Goal: Complete application form

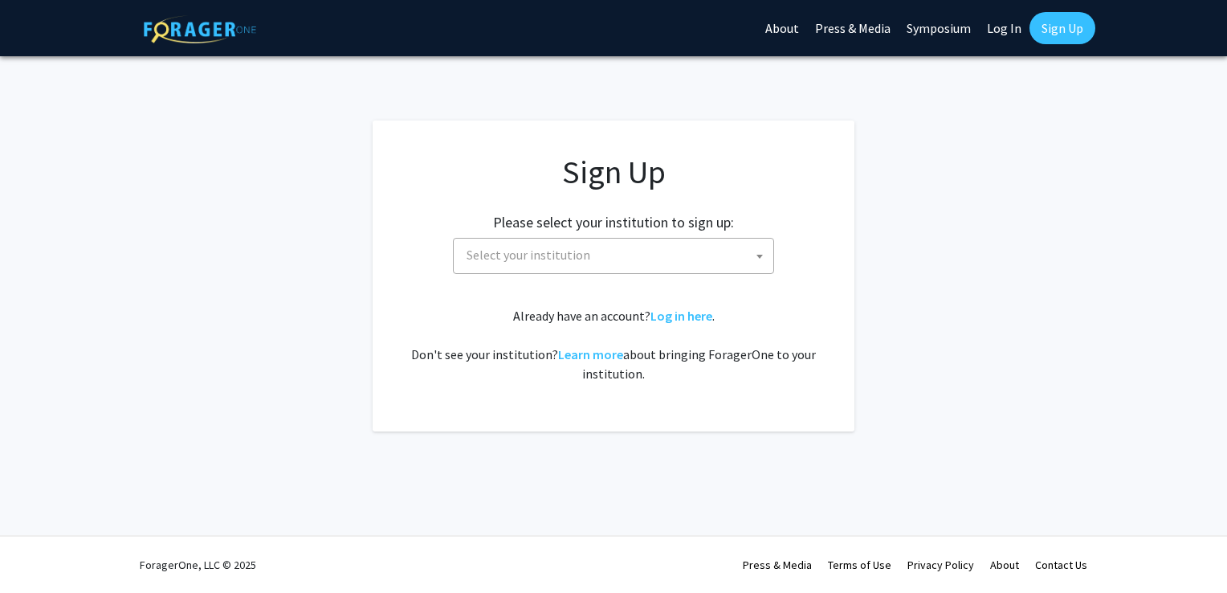
click at [514, 226] on h2 "Please select your institution to sign up:" at bounding box center [613, 223] width 241 height 18
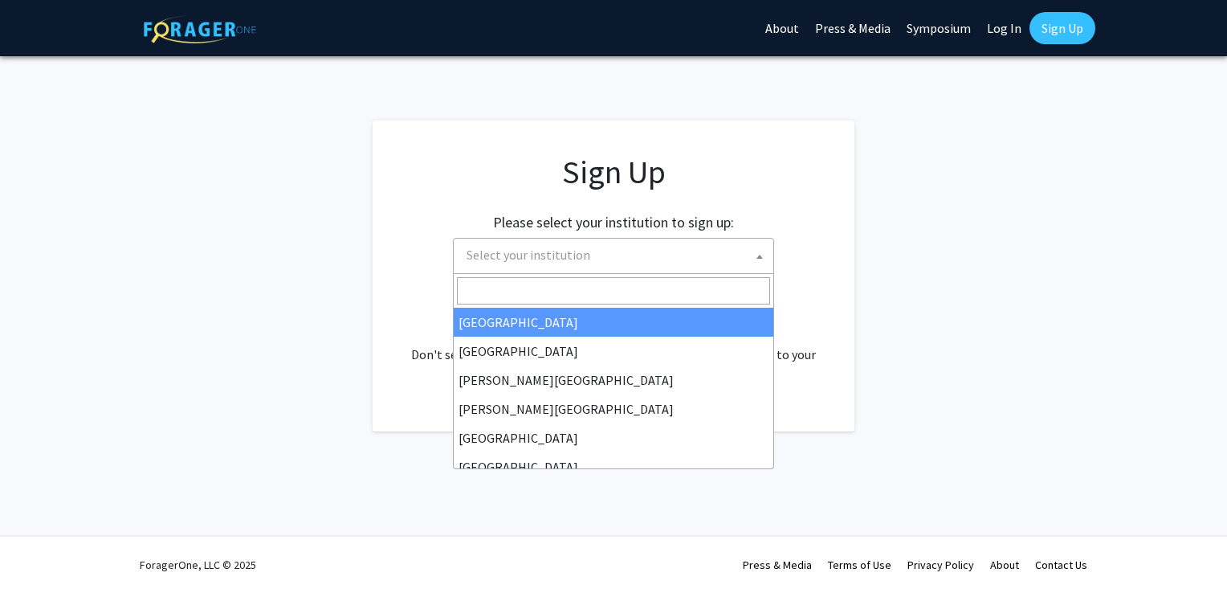
click at [527, 255] on span "Select your institution" at bounding box center [529, 255] width 124 height 16
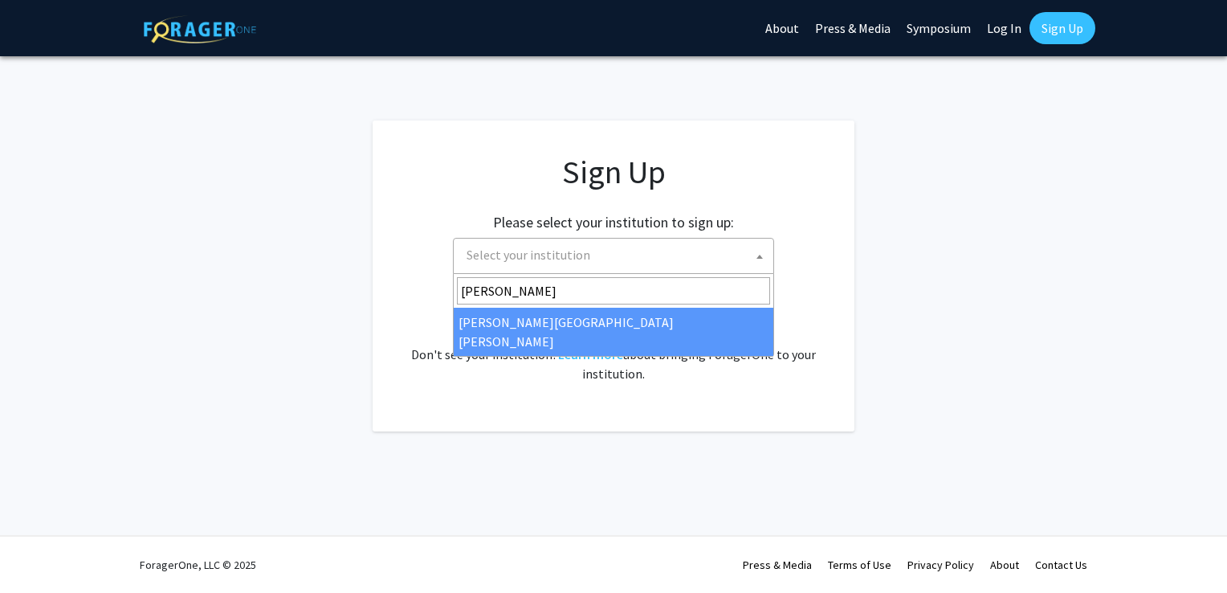
type input "[PERSON_NAME]"
select select "1"
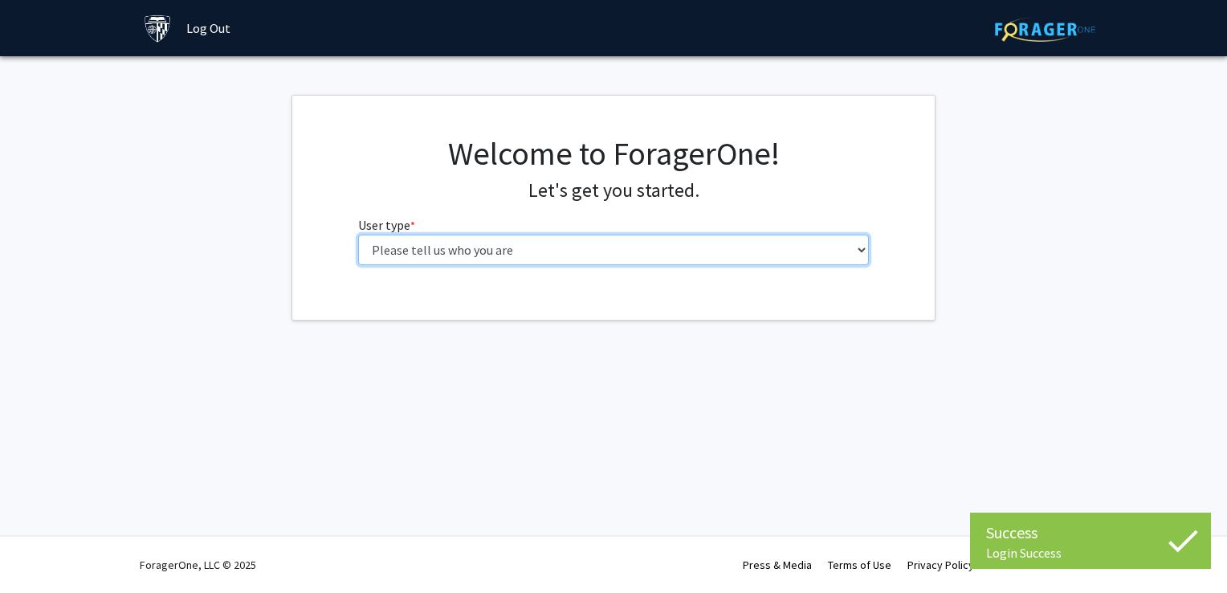
click at [701, 234] on select "Please tell us who you are Undergraduate Student Master's Student Doctoral Cand…" at bounding box center [614, 249] width 512 height 31
select select "2: masters"
click at [358, 234] on select "Please tell us who you are Undergraduate Student Master's Student Doctoral Cand…" at bounding box center [614, 249] width 512 height 31
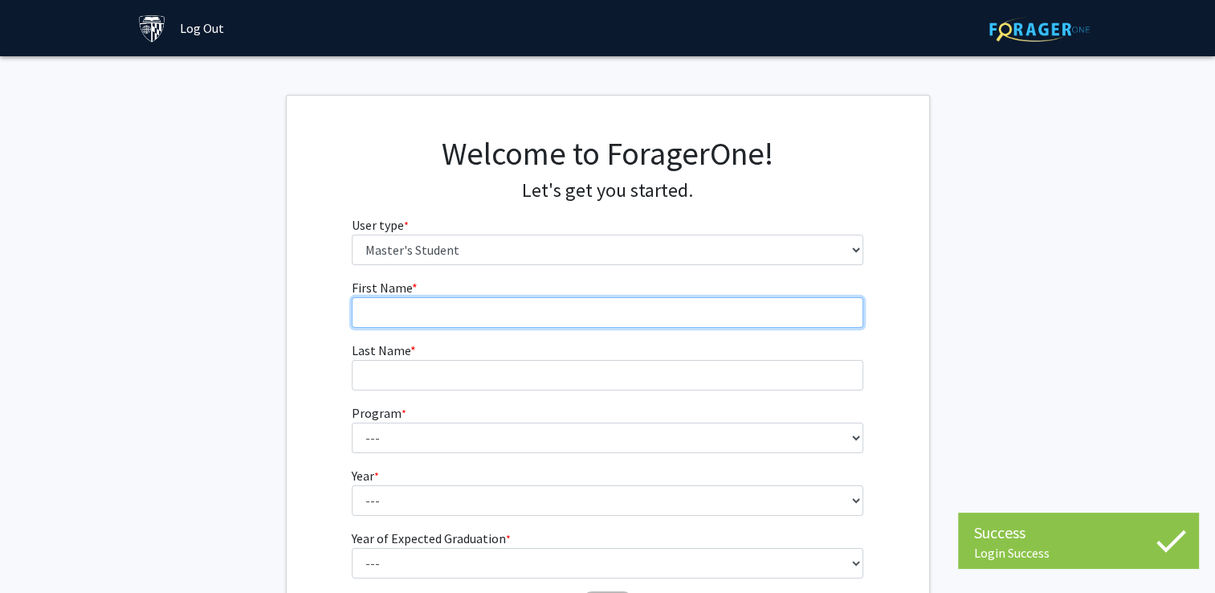
click at [642, 304] on input "First Name * required" at bounding box center [608, 312] width 512 height 31
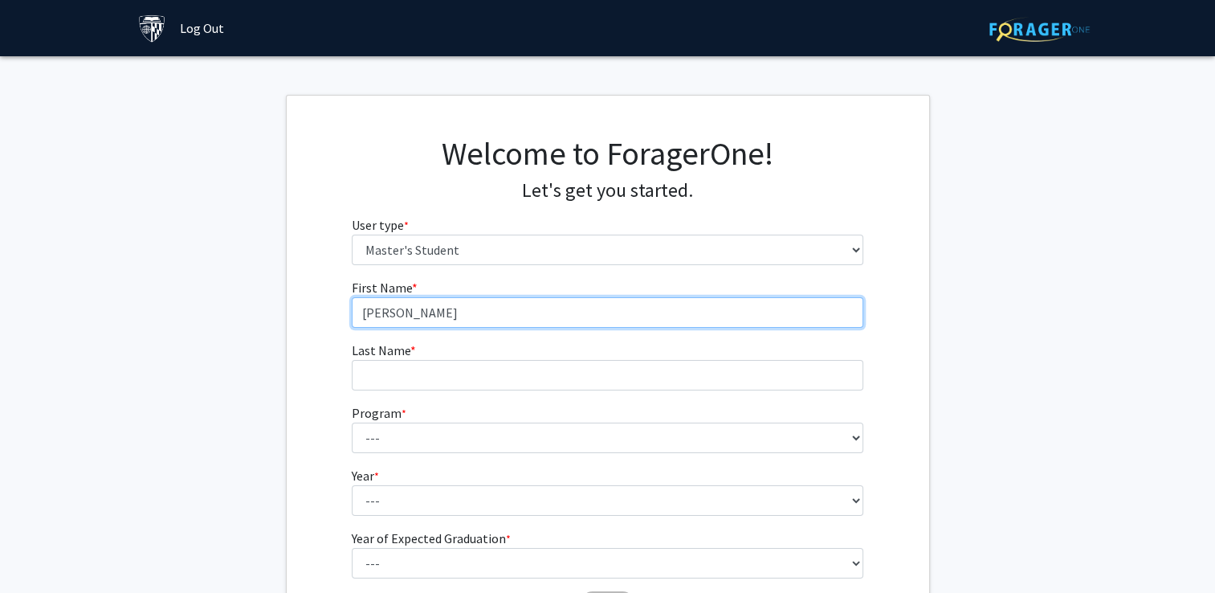
type input "Timothy"
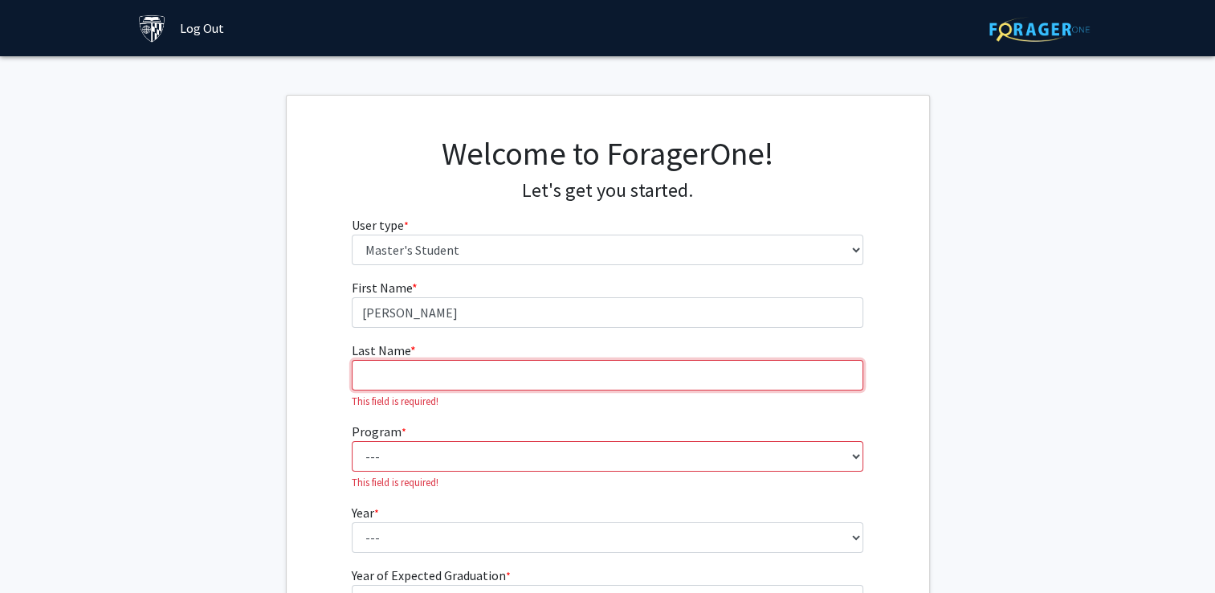
click at [633, 377] on input "Last Name * required" at bounding box center [608, 375] width 512 height 31
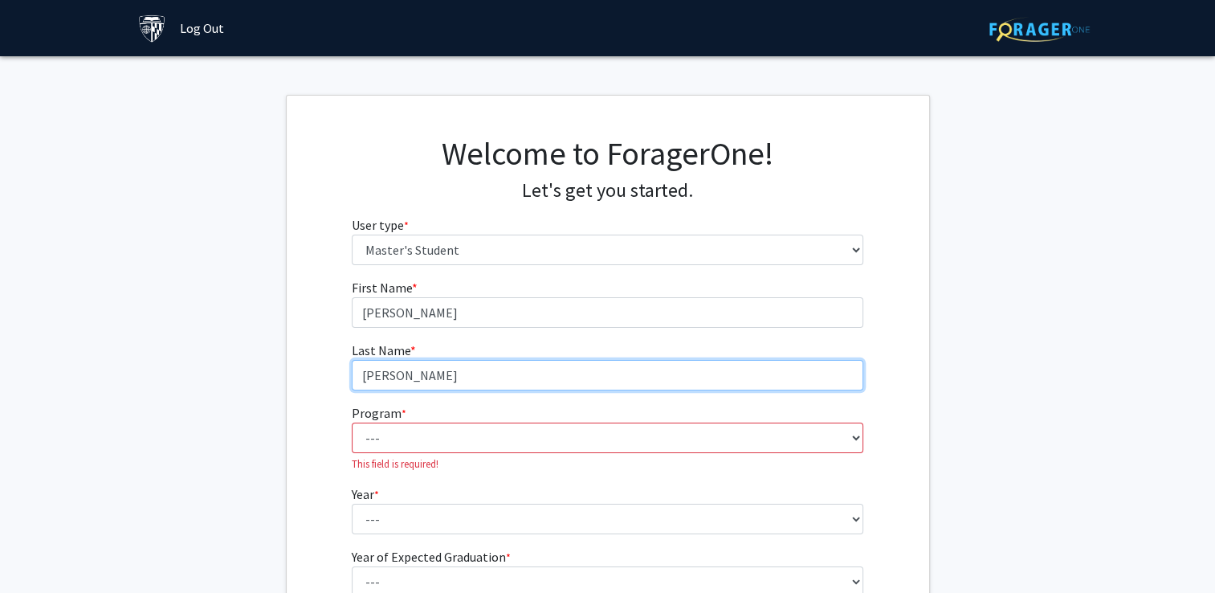
type input "Woods"
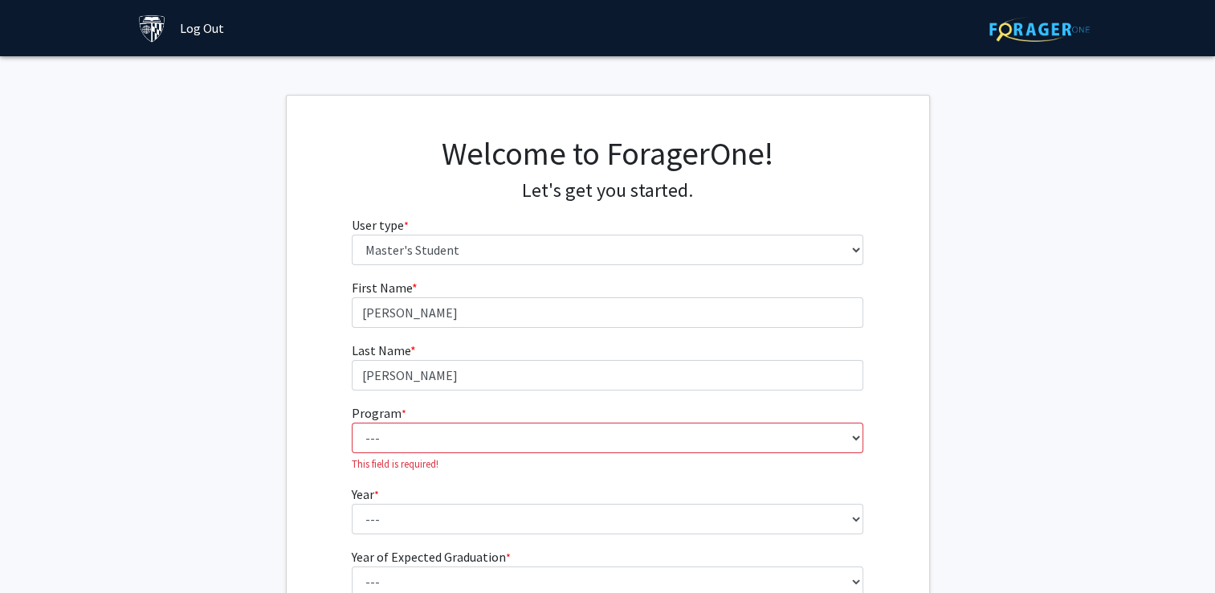
click at [957, 346] on fg-get-started "Welcome to ForagerOne! Let's get you started. User type * required Please tell …" at bounding box center [607, 389] width 1215 height 589
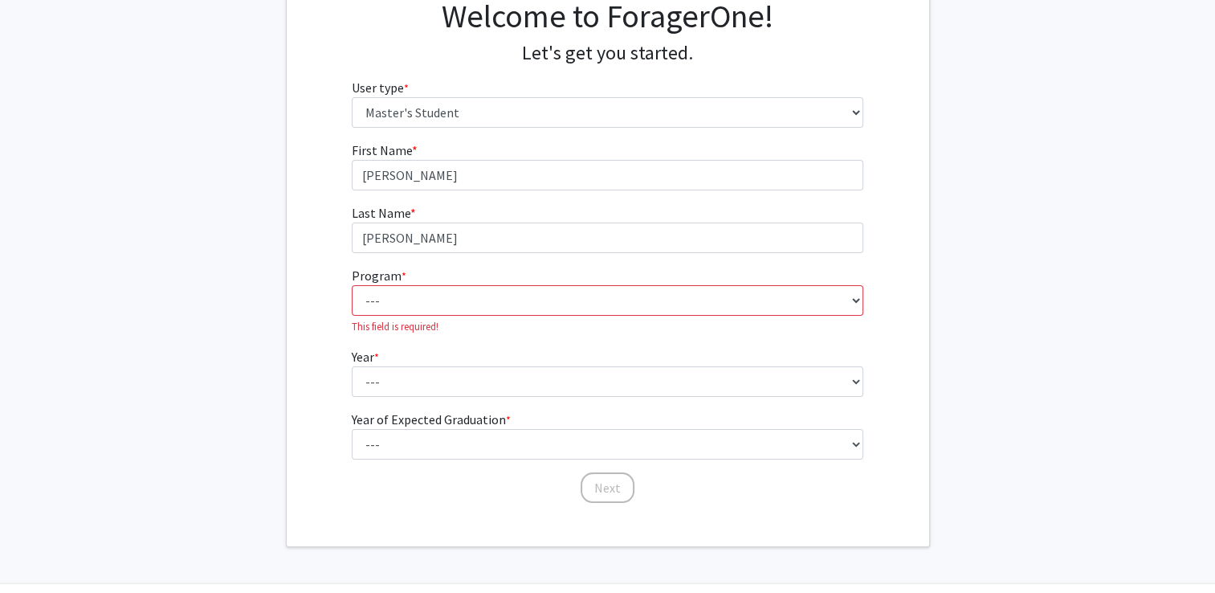
scroll to position [140, 0]
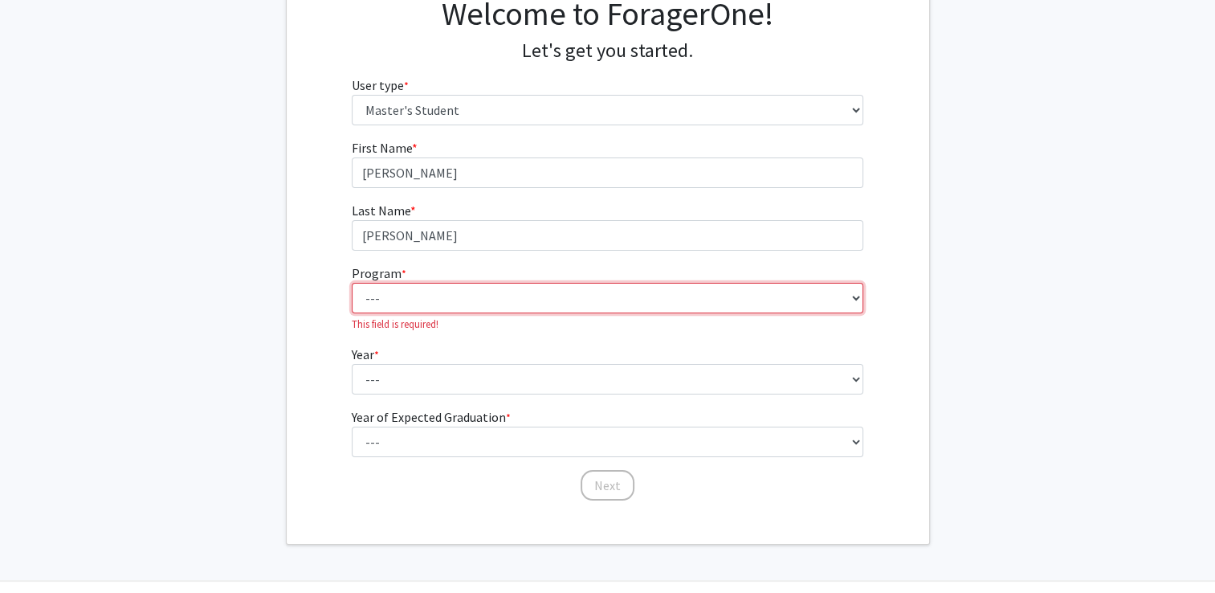
click at [850, 300] on select "--- Anatomy Education Applied and Computational Mathematics Applied Biomedical …" at bounding box center [608, 298] width 512 height 31
click at [998, 312] on fg-get-started "Welcome to ForagerOne! Let's get you started. User type * required Please tell …" at bounding box center [607, 249] width 1215 height 589
click at [814, 280] on fg-select "Program * required --- Anatomy Education Applied and Computational Mathematics …" at bounding box center [608, 297] width 512 height 68
click at [810, 291] on select "--- Anatomy Education Applied and Computational Mathematics Applied Biomedical …" at bounding box center [608, 298] width 512 height 31
select select "50: 39"
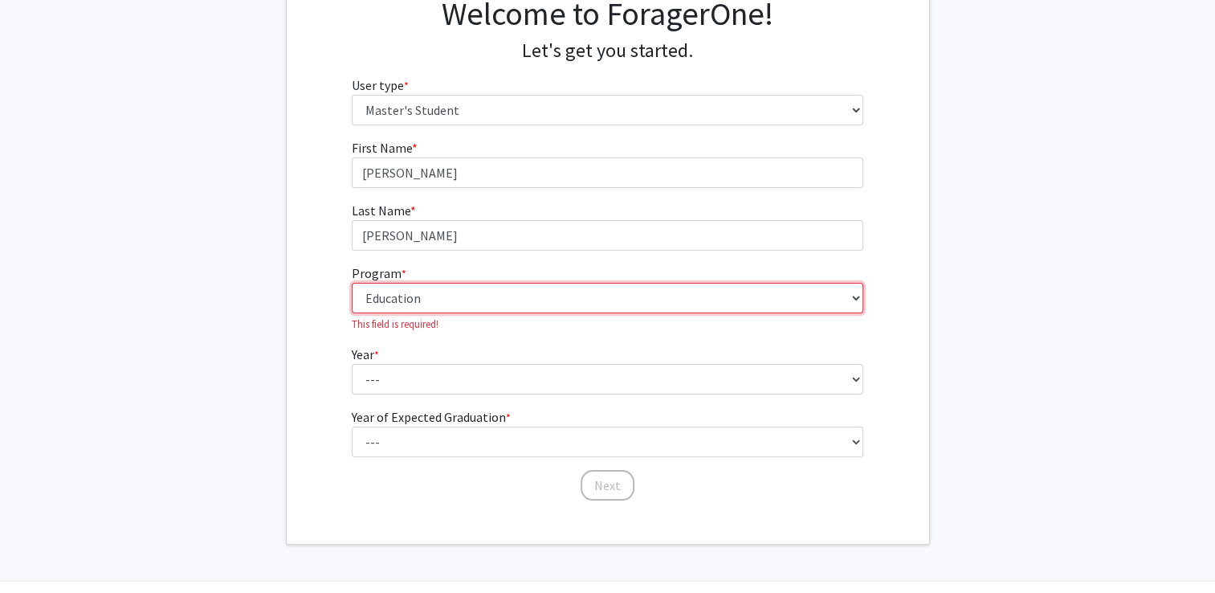
click at [352, 283] on select "--- Anatomy Education Applied and Computational Mathematics Applied Biomedical …" at bounding box center [608, 298] width 512 height 31
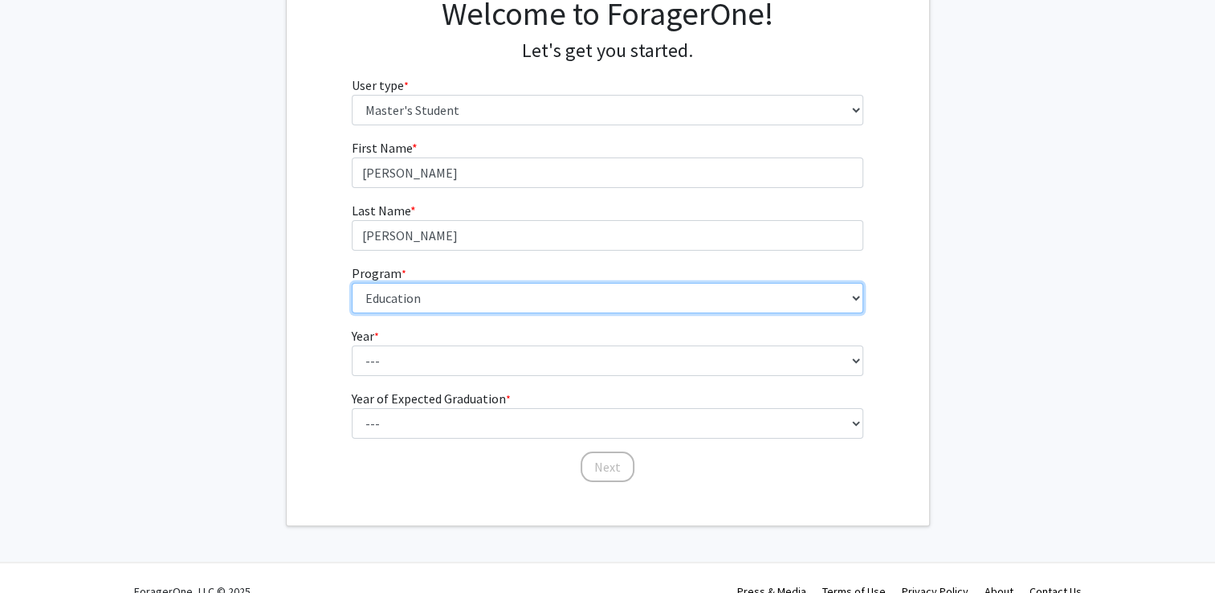
scroll to position [165, 0]
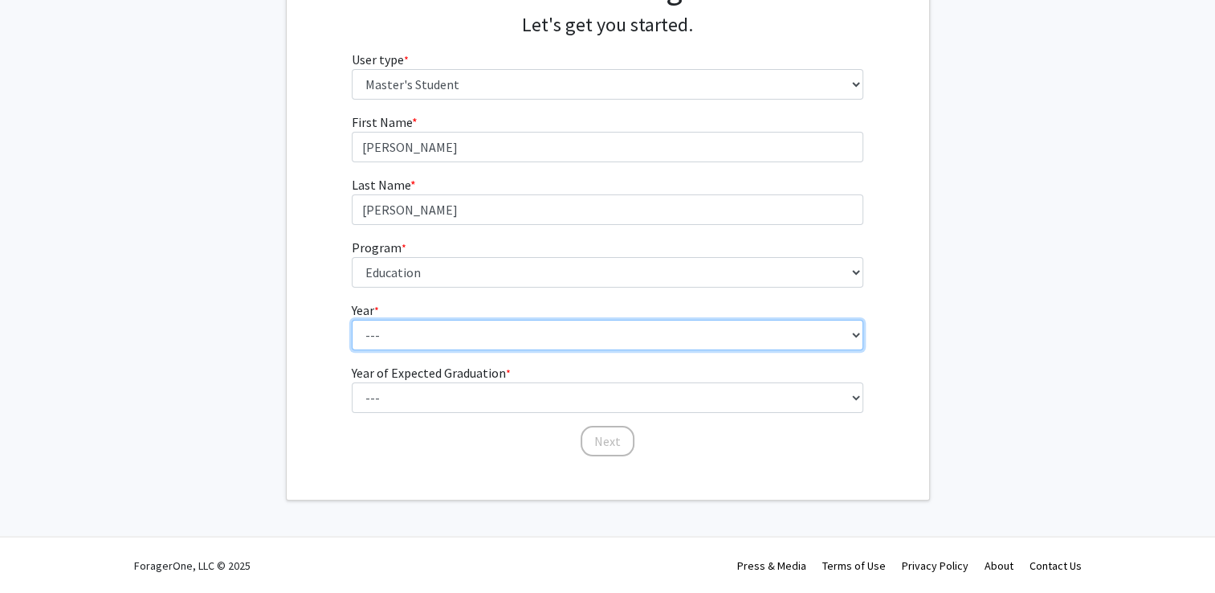
click at [505, 324] on select "--- First Year Second Year" at bounding box center [608, 335] width 512 height 31
select select "1: first_year"
click at [352, 320] on select "--- First Year Second Year" at bounding box center [608, 335] width 512 height 31
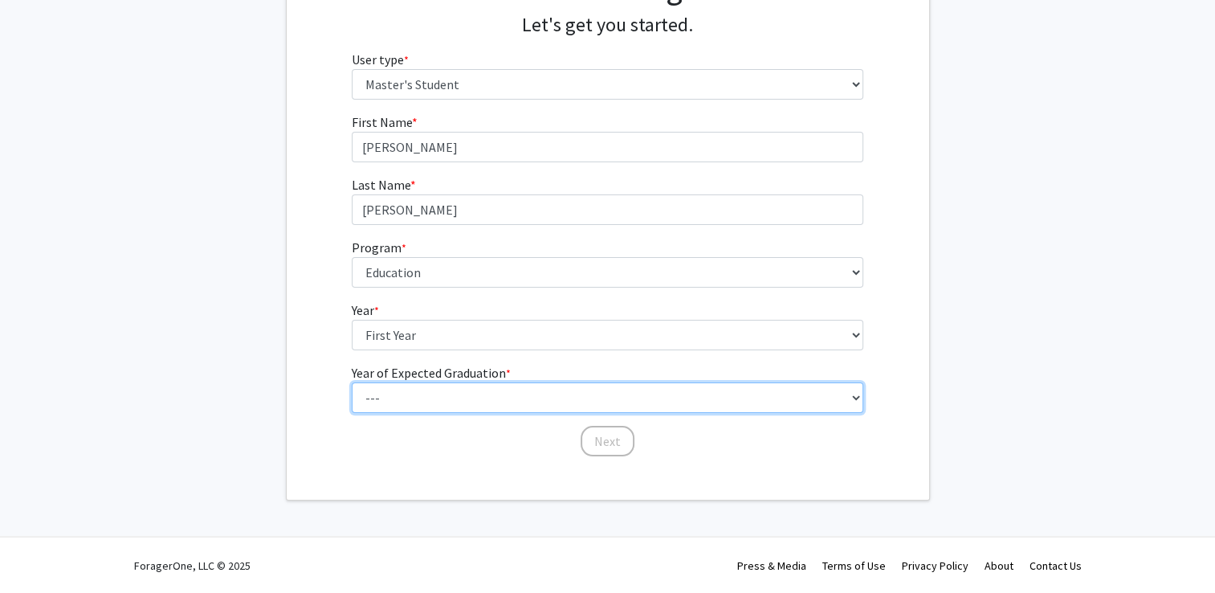
click at [457, 396] on select "--- 2025 2026 2027 2028 2029 2030 2031 2032 2033 2034" at bounding box center [608, 397] width 512 height 31
select select "3: 2027"
click at [352, 382] on select "--- 2025 2026 2027 2028 2029 2030 2031 2032 2033 2034" at bounding box center [608, 397] width 512 height 31
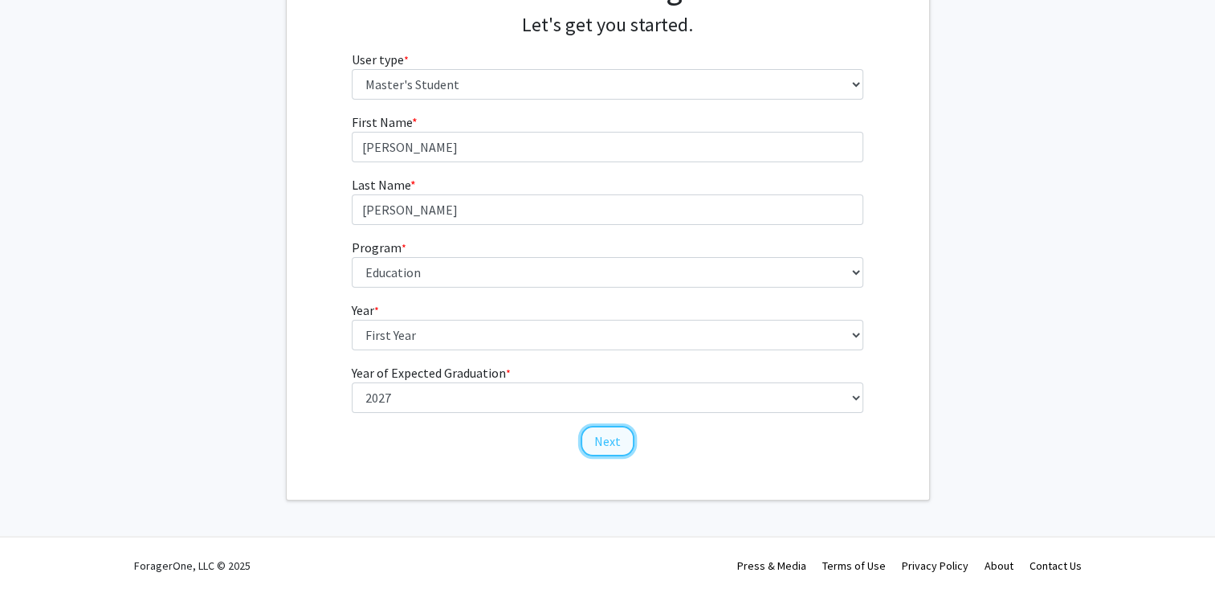
click at [592, 443] on button "Next" at bounding box center [608, 441] width 54 height 31
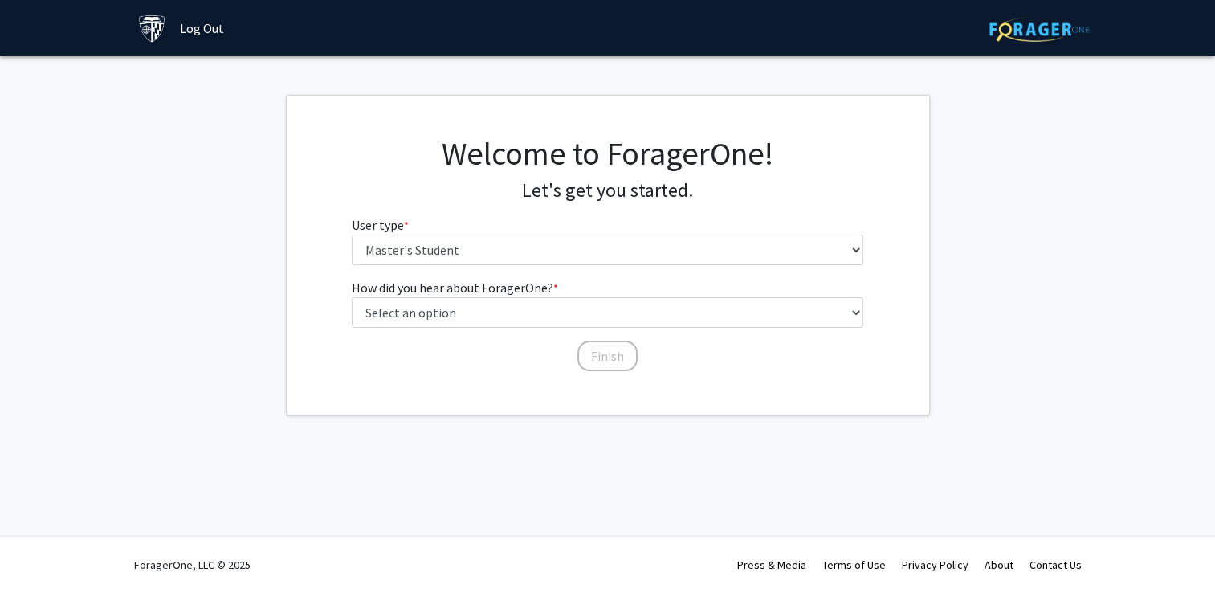
scroll to position [0, 0]
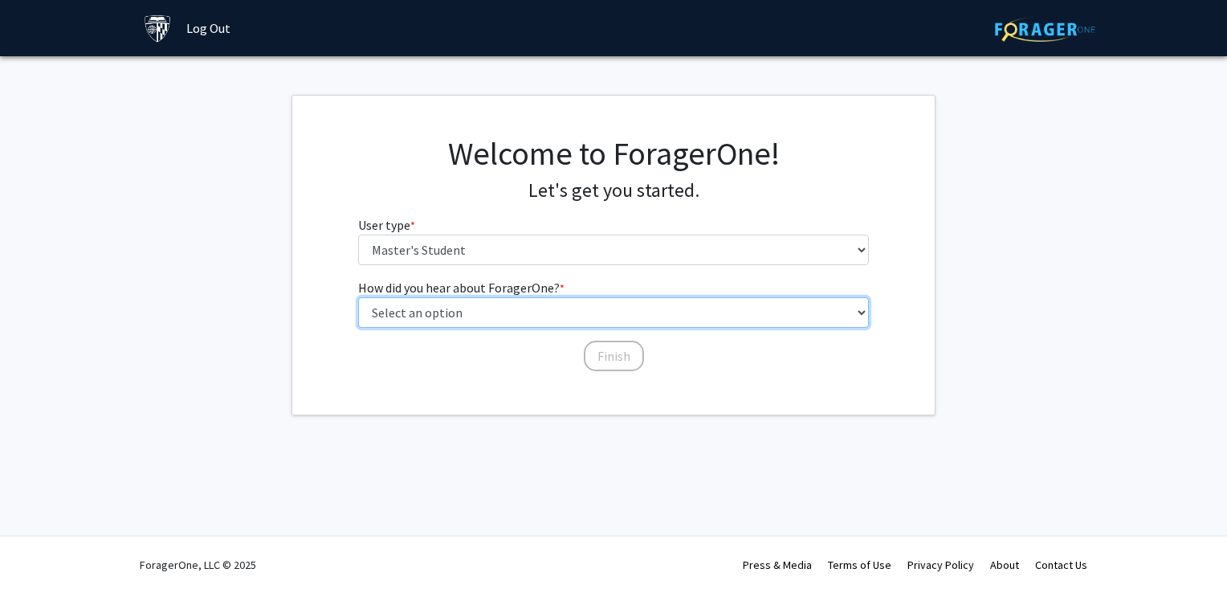
click at [453, 313] on select "Select an option Peer/student recommendation Faculty/staff recommendation Unive…" at bounding box center [614, 312] width 512 height 31
select select "3: university_website"
click at [358, 297] on select "Select an option Peer/student recommendation Faculty/staff recommendation Unive…" at bounding box center [614, 312] width 512 height 31
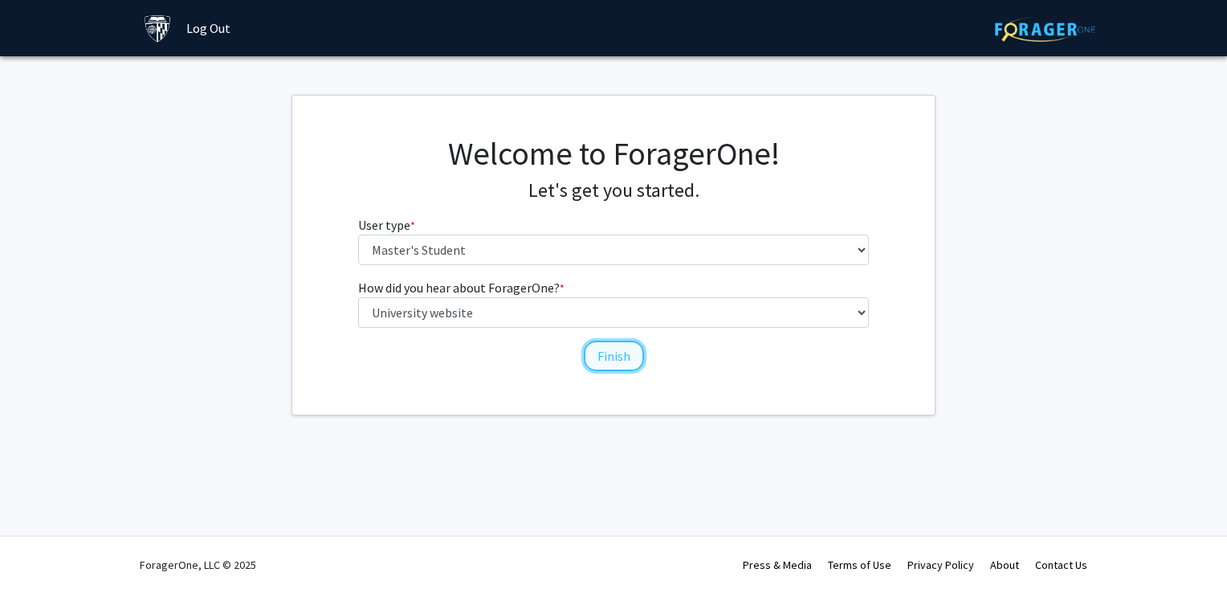
click at [612, 358] on button "Finish" at bounding box center [614, 355] width 60 height 31
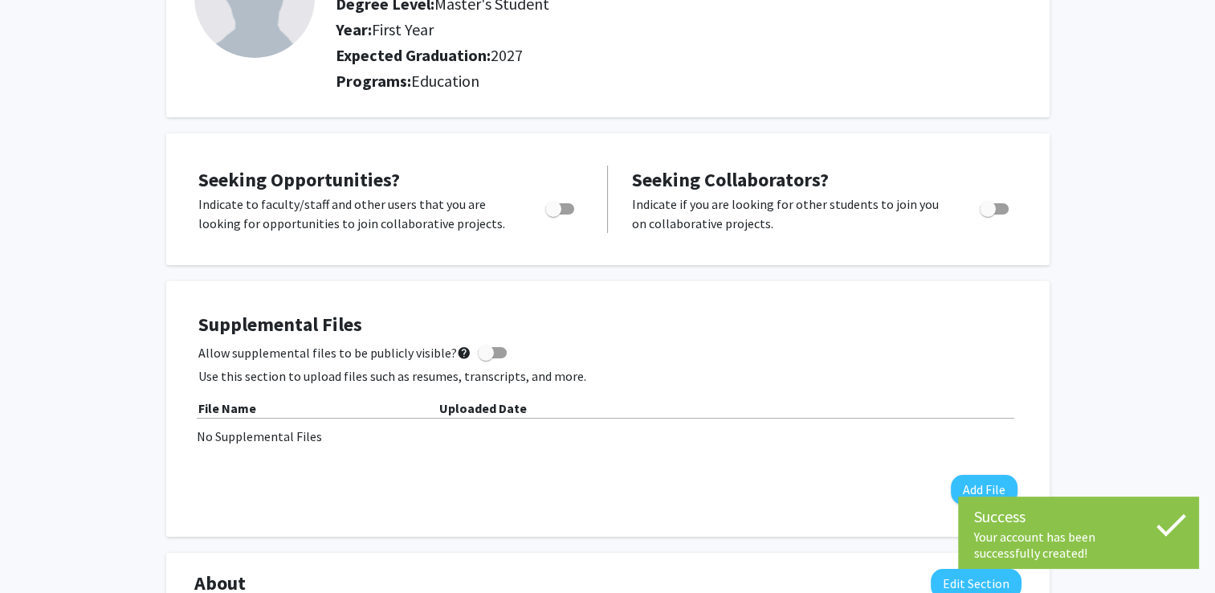
scroll to position [170, 0]
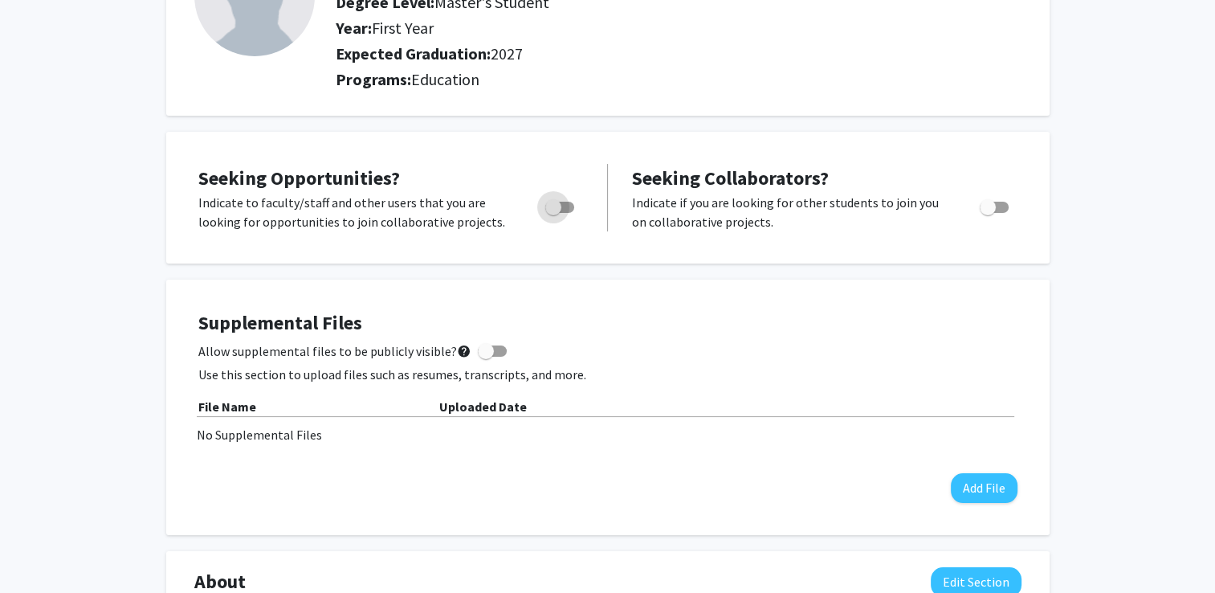
click at [554, 206] on span "Toggle" at bounding box center [553, 207] width 16 height 16
click at [553, 213] on input "Are you actively seeking opportunities?" at bounding box center [552, 213] width 1 height 1
checkbox input "true"
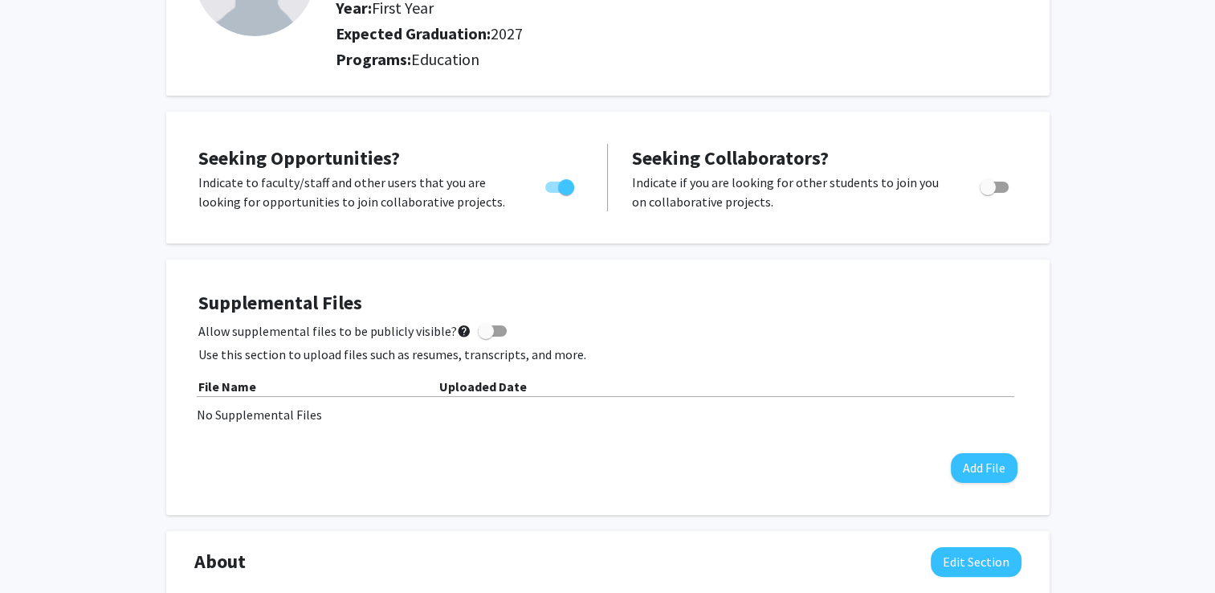
scroll to position [0, 0]
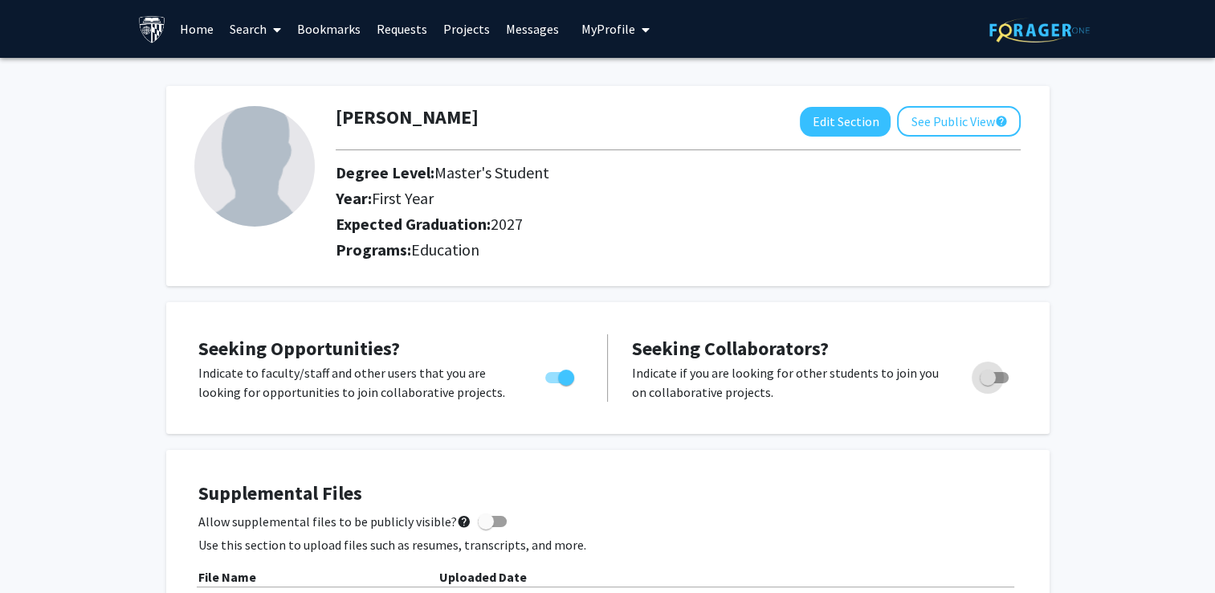
click at [983, 376] on span "Toggle" at bounding box center [988, 377] width 16 height 16
click at [987, 383] on input "Would you like to receive other student requests to work with you?" at bounding box center [987, 383] width 1 height 1
checkbox input "true"
click at [453, 30] on link "Projects" at bounding box center [466, 29] width 63 height 56
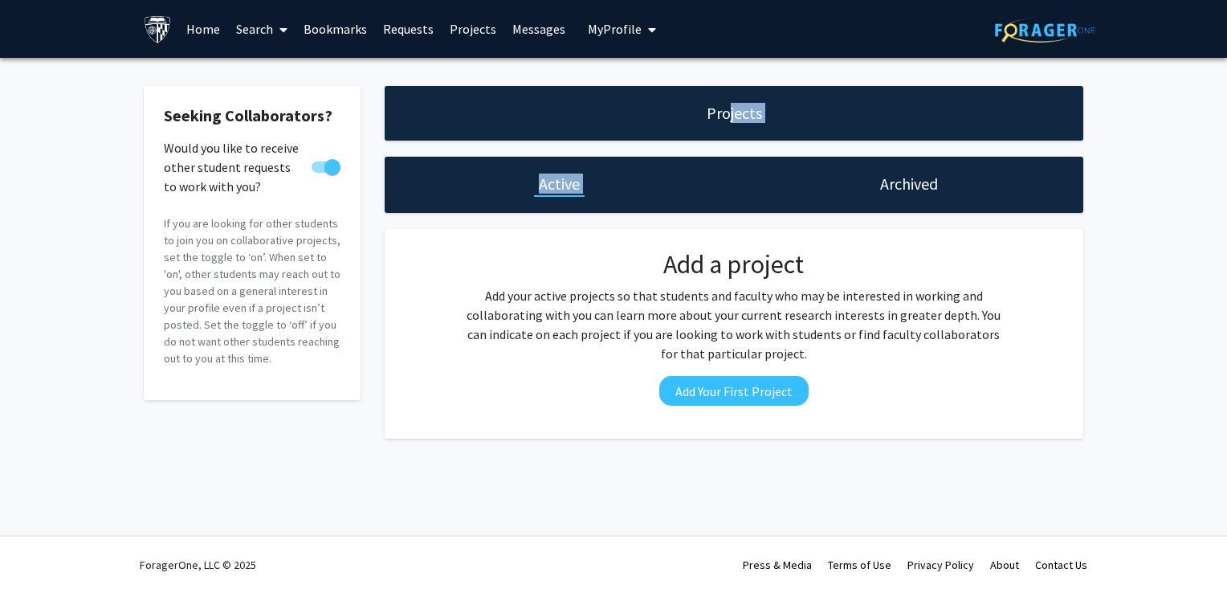
drag, startPoint x: 730, startPoint y: 104, endPoint x: 826, endPoint y: 163, distance: 112.8
click at [826, 163] on div "Projects Active Archived Add a project Add your active projects so that student…" at bounding box center [734, 262] width 723 height 353
click at [826, 163] on div "Archived" at bounding box center [908, 185] width 349 height 56
click at [250, 22] on link "Search" at bounding box center [261, 29] width 67 height 56
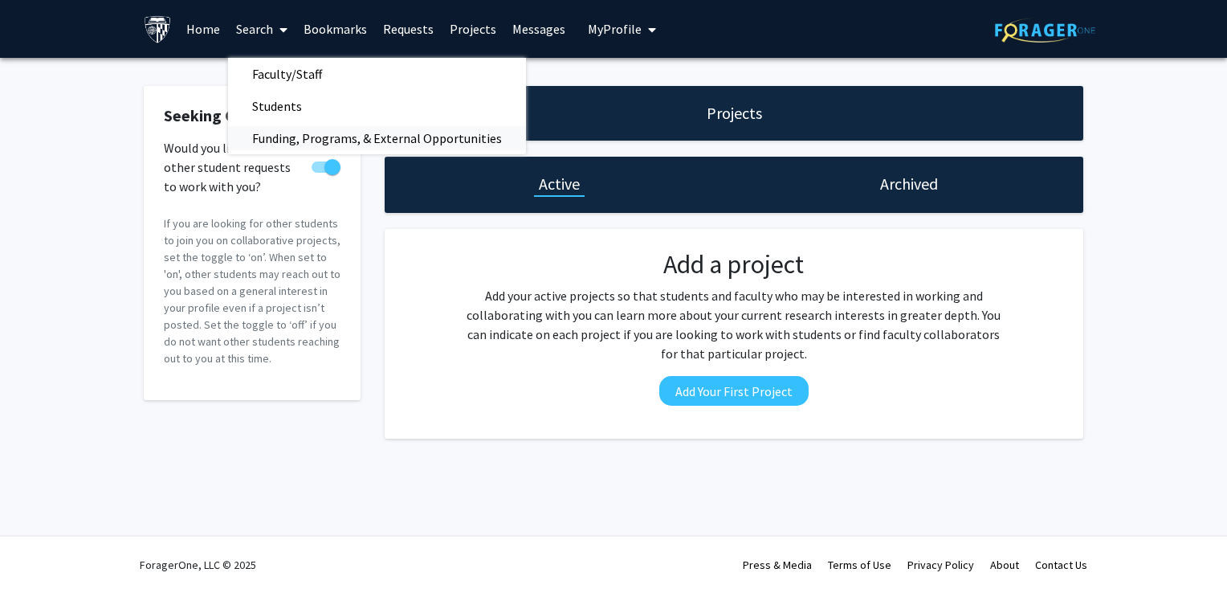
click at [270, 138] on span "Funding, Programs, & External Opportunities" at bounding box center [377, 138] width 298 height 32
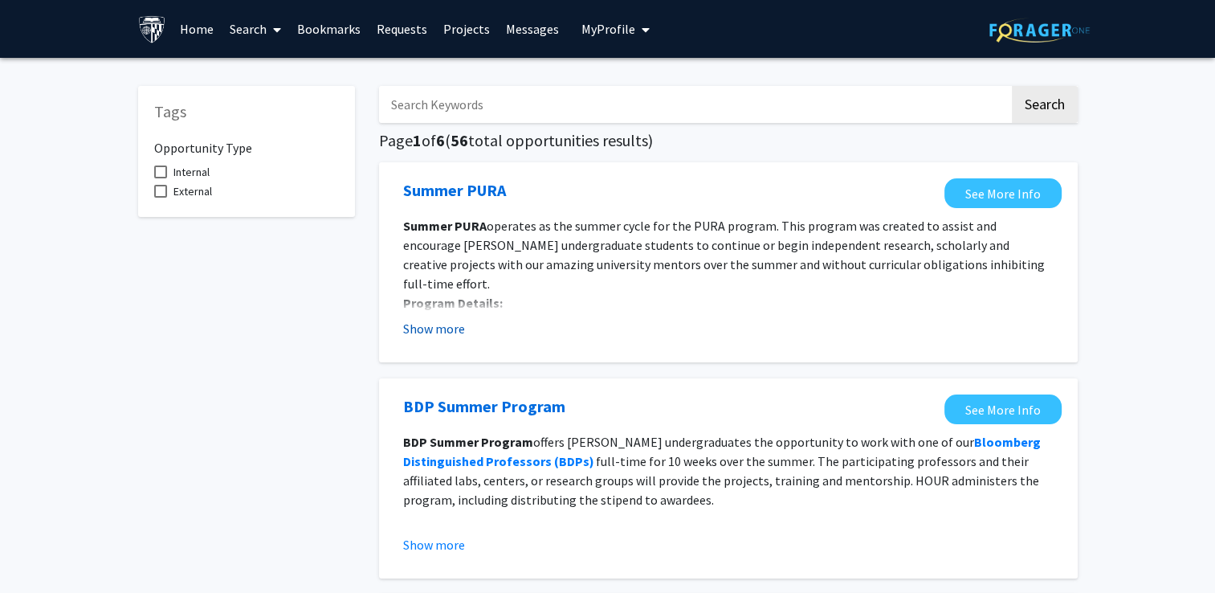
click at [426, 326] on button "Show more" at bounding box center [434, 328] width 62 height 19
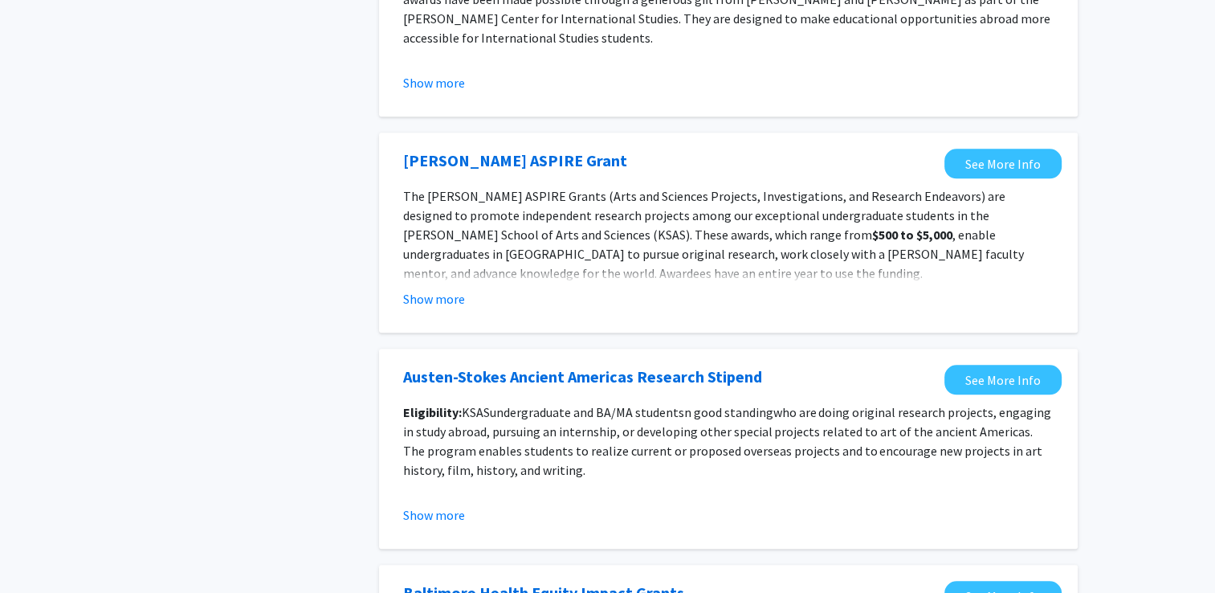
scroll to position [1913, 0]
